Goal: Transaction & Acquisition: Purchase product/service

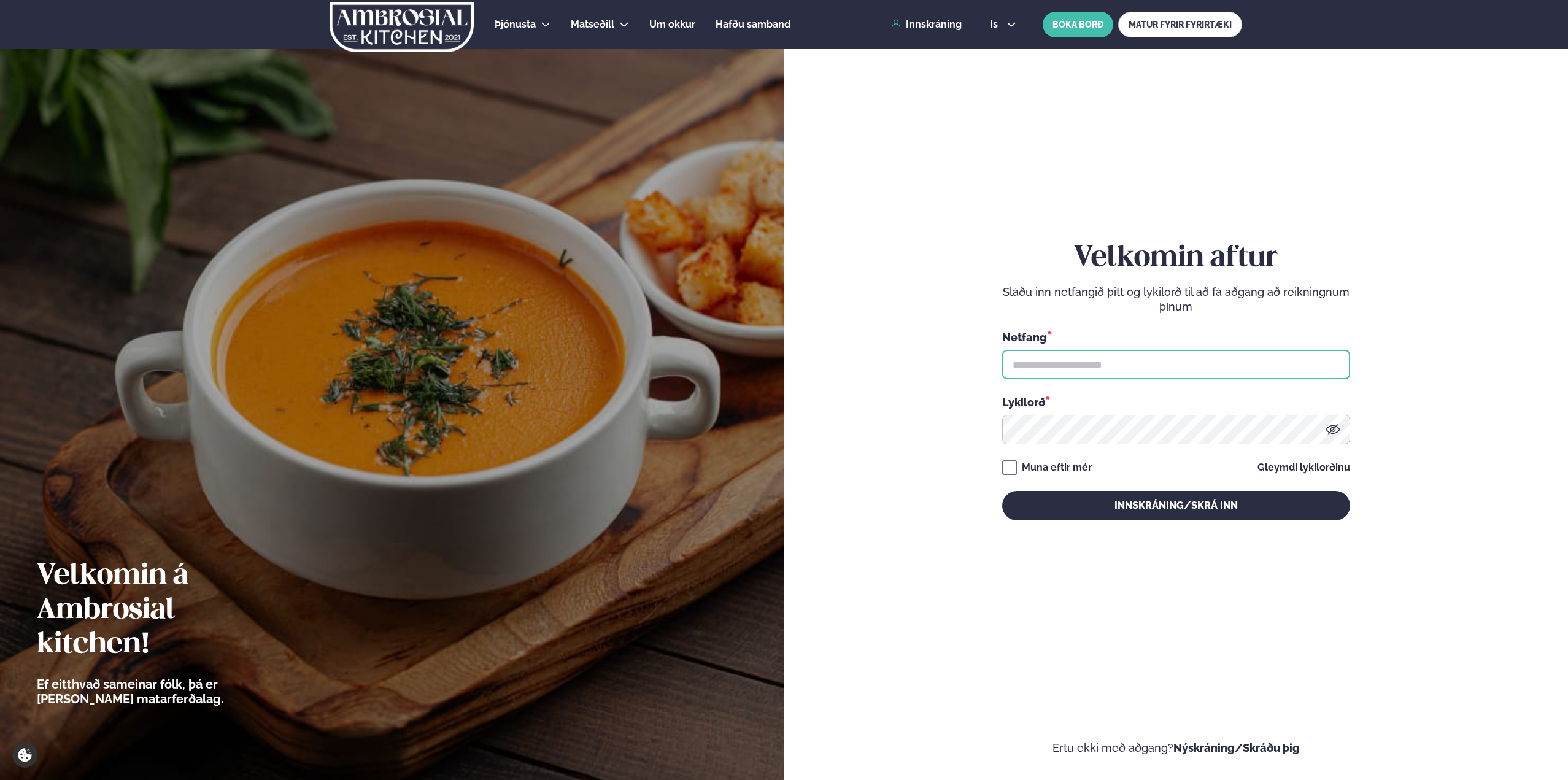
click at [1052, 372] on input "text" at bounding box center [1175, 364] width 348 height 30
type input "**********"
click at [1002, 491] on button "Innskráning/Skrá inn" at bounding box center [1175, 506] width 348 height 30
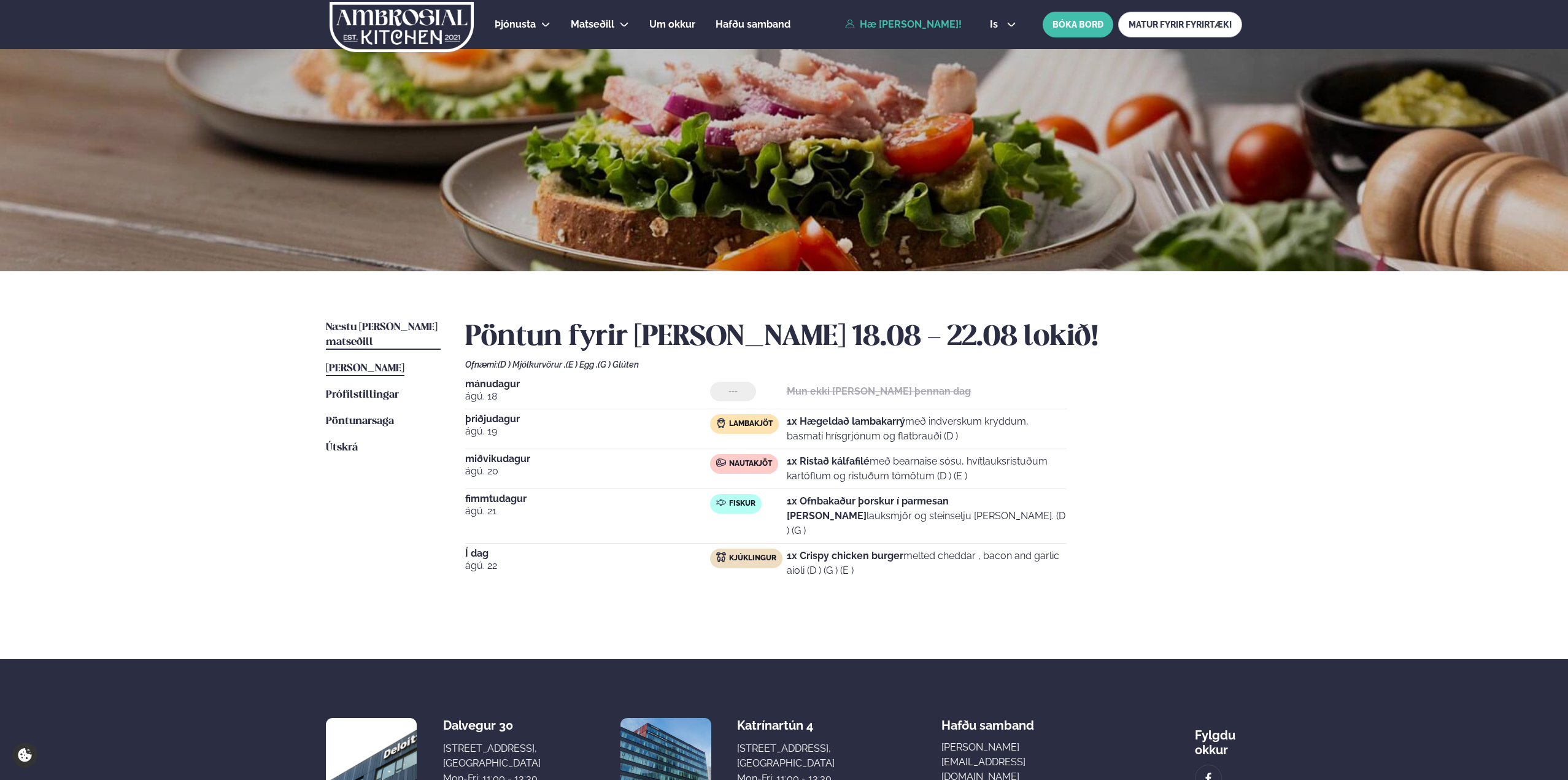
click at [387, 326] on span "Næstu [PERSON_NAME] matseðill" at bounding box center [381, 334] width 112 height 25
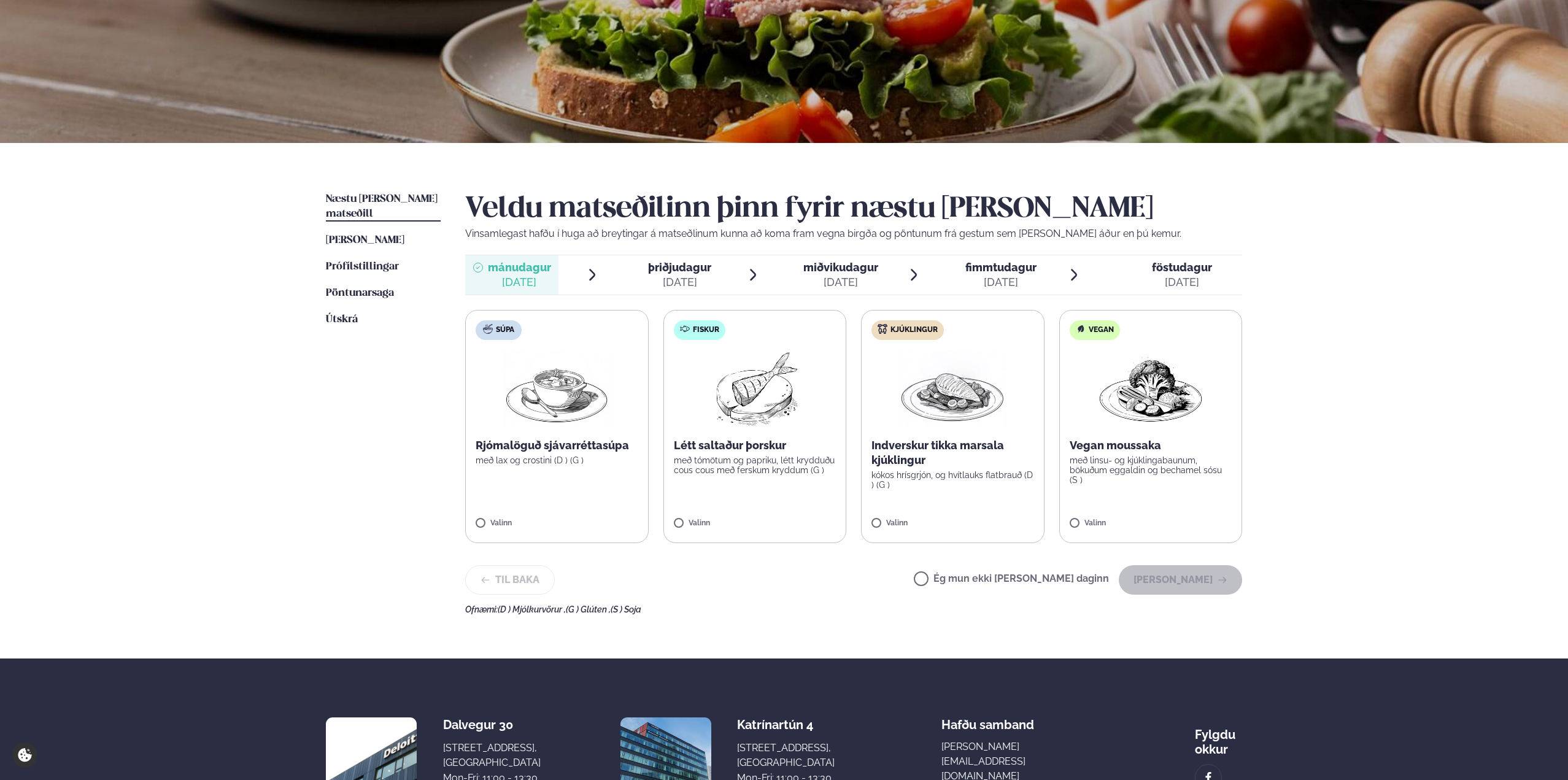
scroll to position [184, 0]
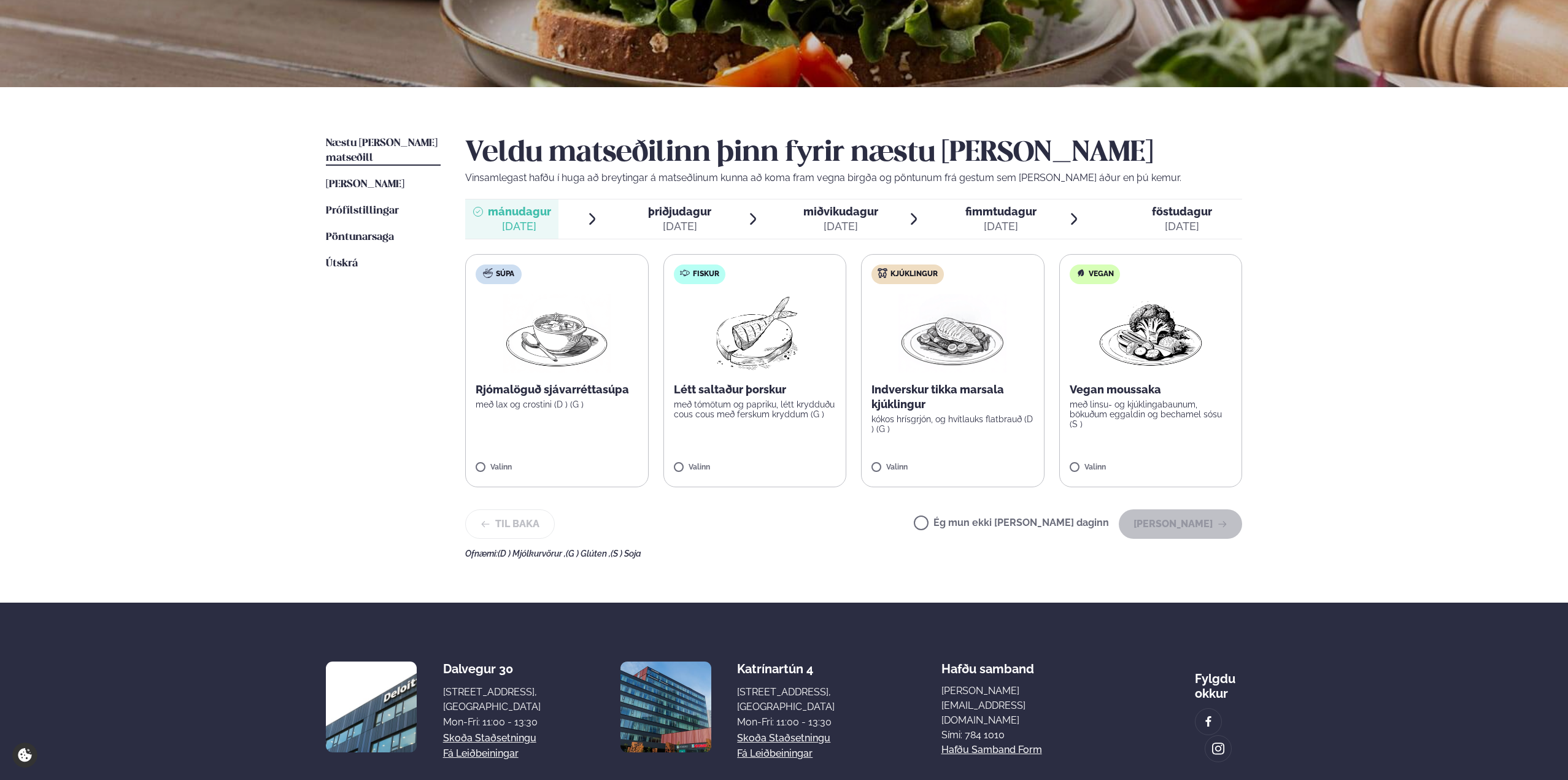
click at [763, 355] on img at bounding box center [754, 333] width 109 height 79
click at [1186, 519] on button "[PERSON_NAME]" at bounding box center [1180, 524] width 123 height 30
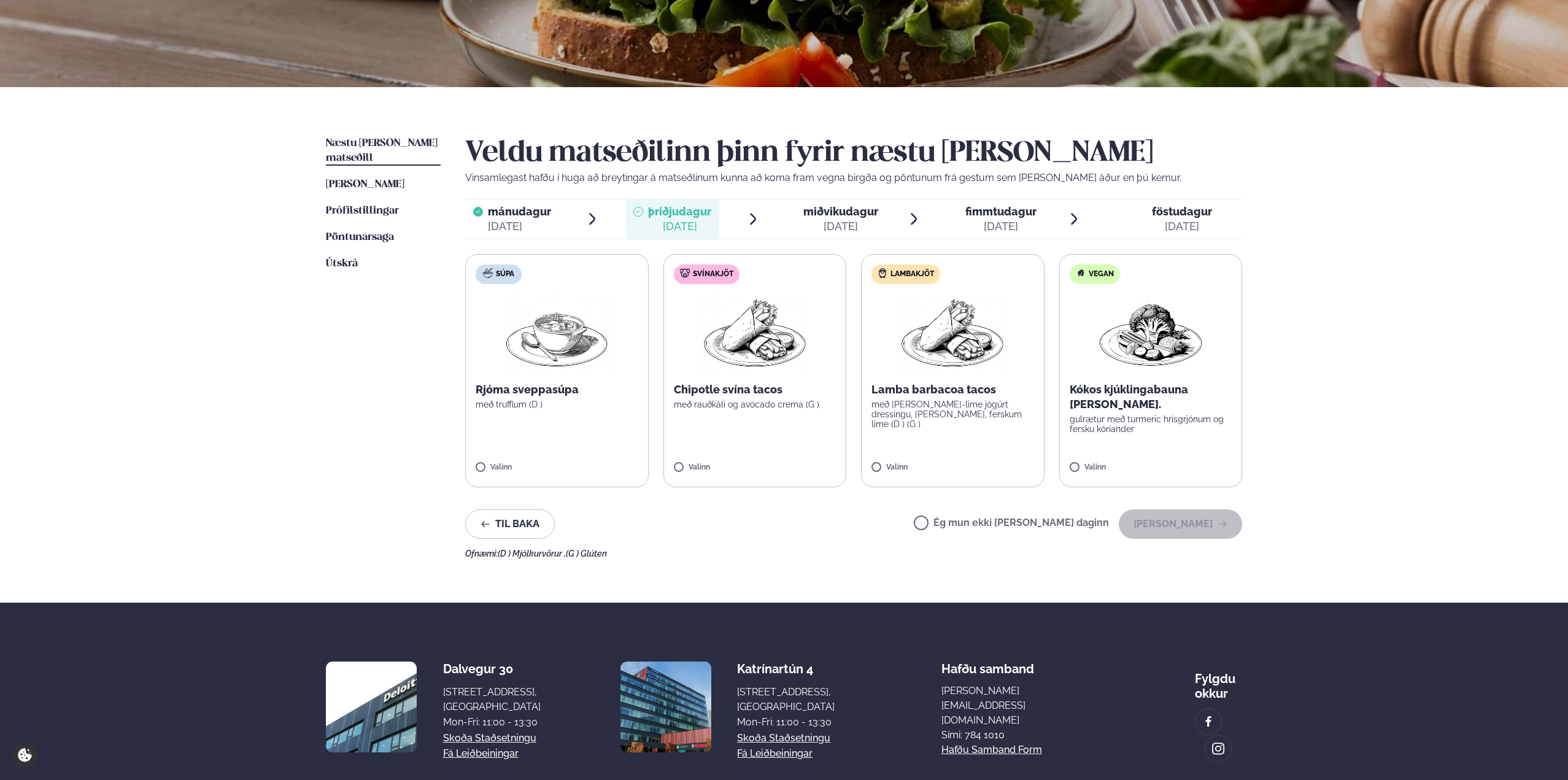
click at [780, 339] on img at bounding box center [755, 333] width 108 height 79
click at [1175, 524] on button "[PERSON_NAME]" at bounding box center [1180, 524] width 123 height 30
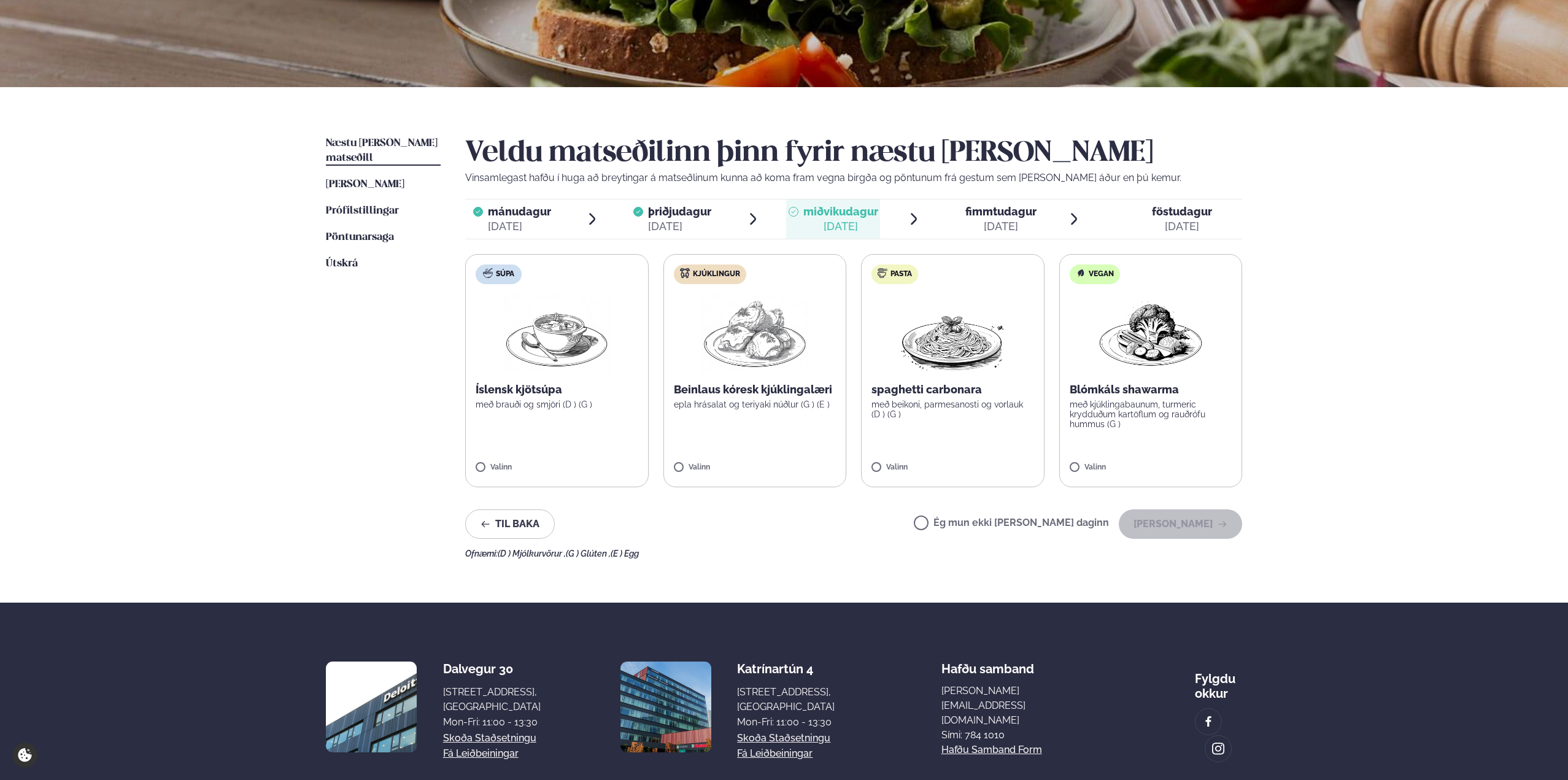
click at [784, 388] on p "Beinlaus kóresk kjúklingalæri" at bounding box center [756, 390] width 163 height 14
click at [1185, 524] on button "[PERSON_NAME]" at bounding box center [1180, 524] width 123 height 30
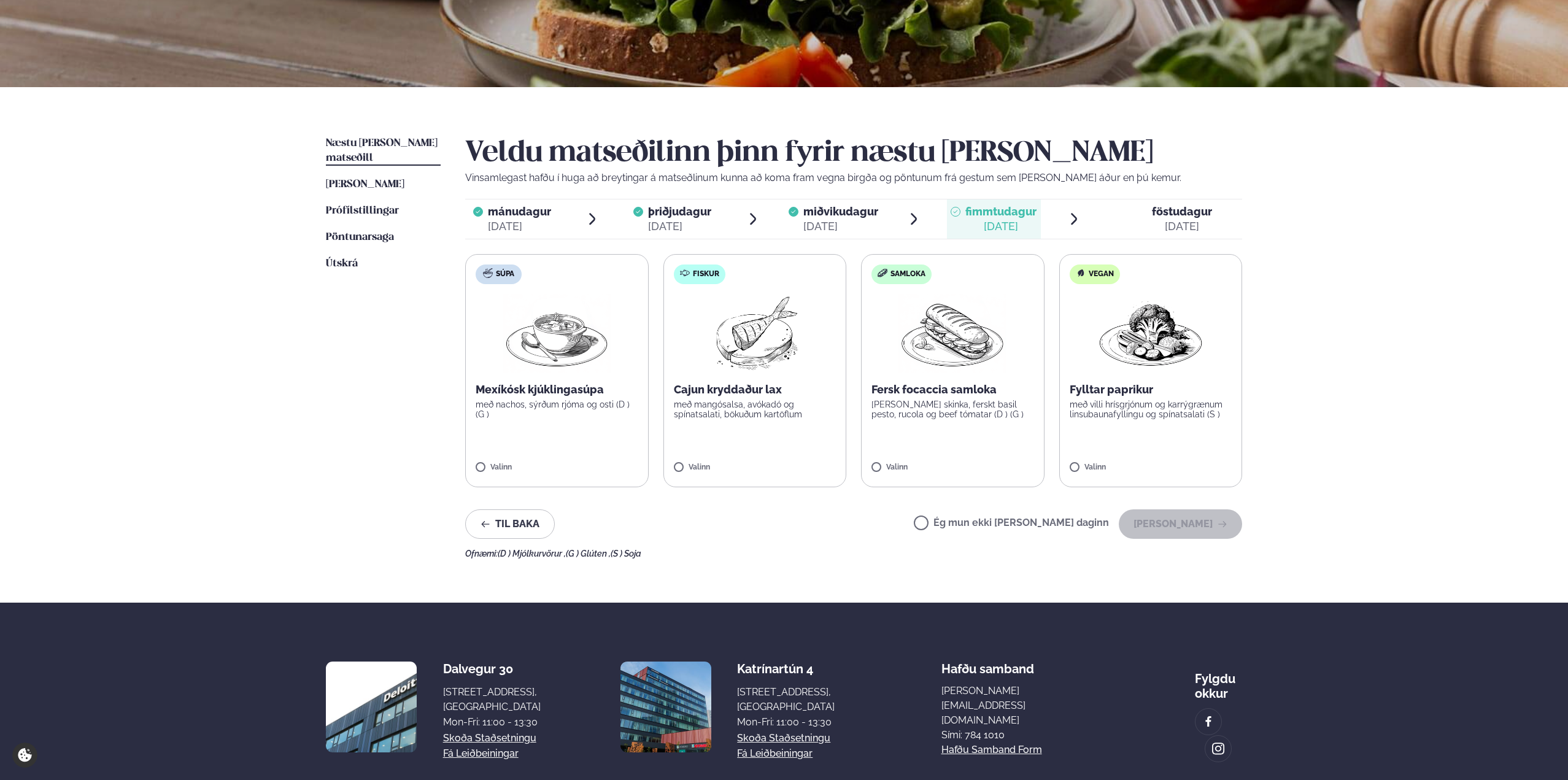
click at [749, 374] on label "Fiskur Cajun kryddaður lax með mangósalsa, avókadó og spínatsalati, bökuðum kar…" at bounding box center [755, 371] width 184 height 233
click at [1183, 516] on button "[PERSON_NAME]" at bounding box center [1180, 524] width 123 height 30
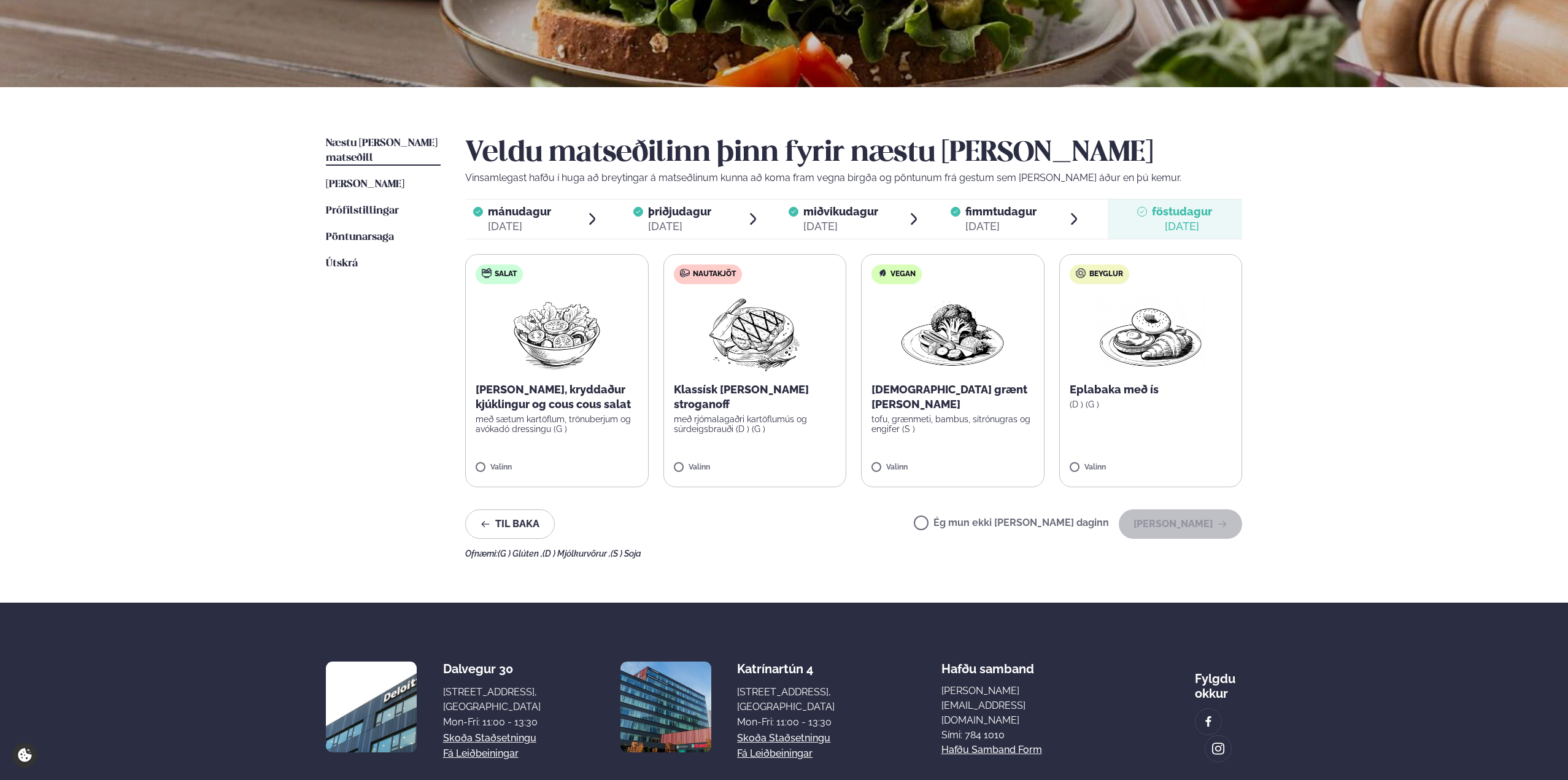
click at [748, 385] on p "Klassísk [PERSON_NAME] stroganoff" at bounding box center [756, 397] width 163 height 30
click at [1162, 524] on button "[PERSON_NAME]" at bounding box center [1180, 524] width 123 height 30
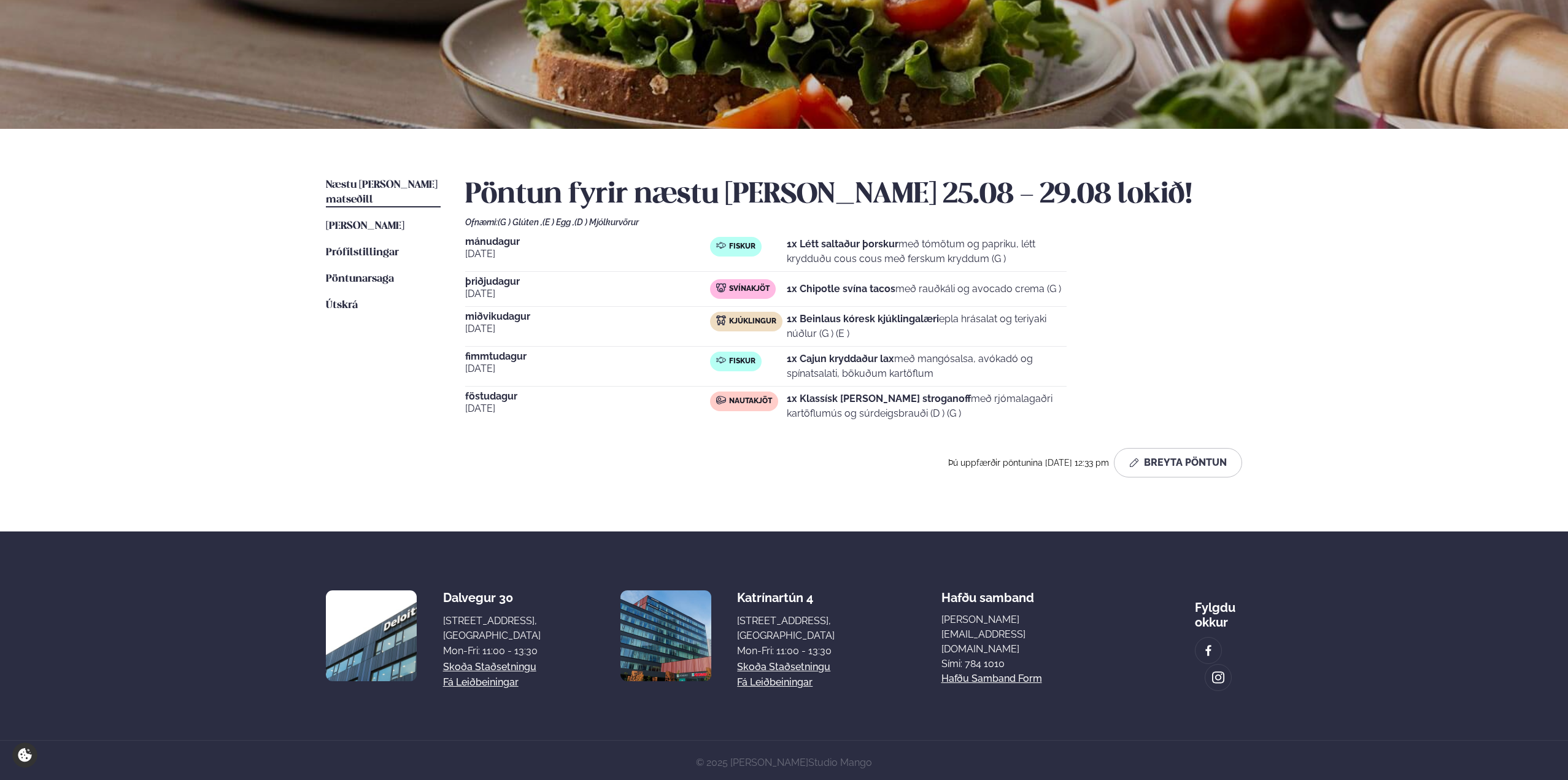
scroll to position [0, 0]
